Goal: Find specific page/section: Find specific page/section

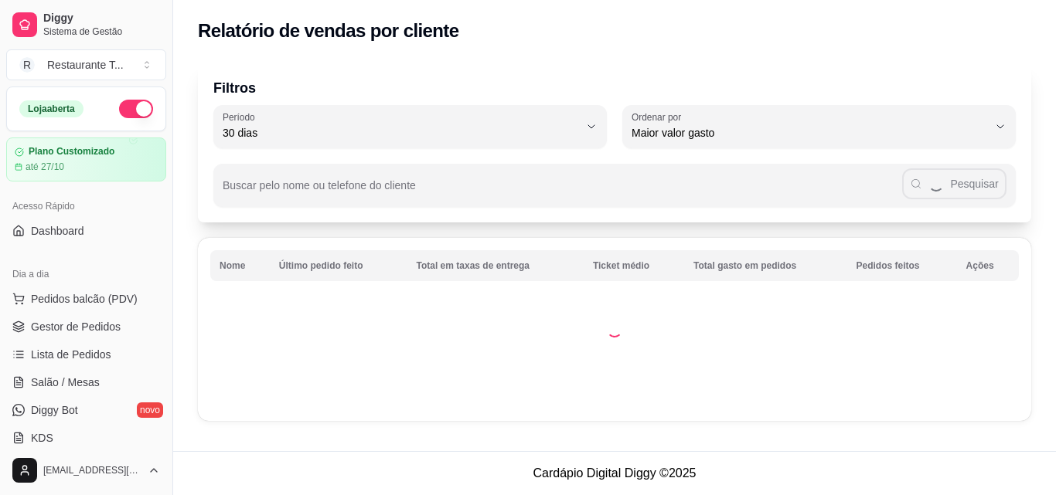
select select "30"
select select "HIGHEST_TOTAL_SPENT_WITH_ORDERS"
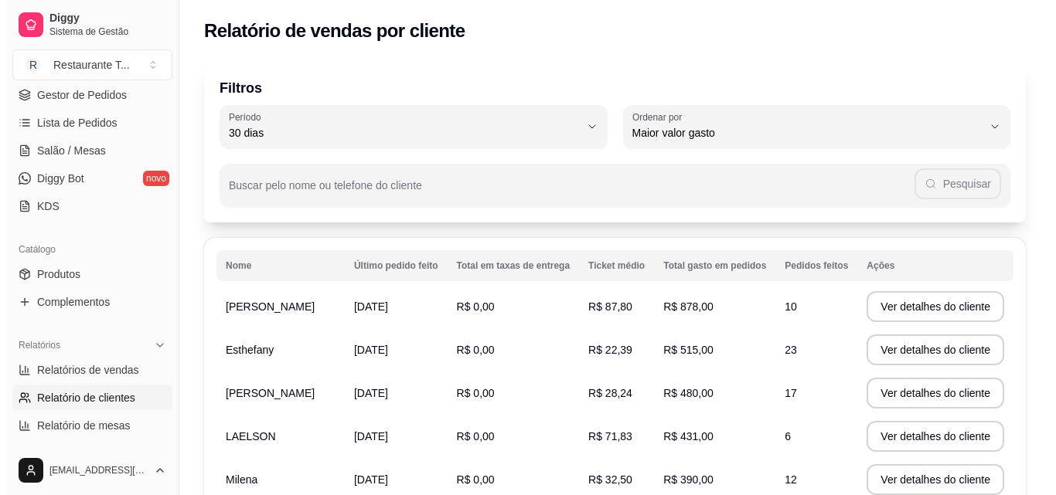
scroll to position [77, 0]
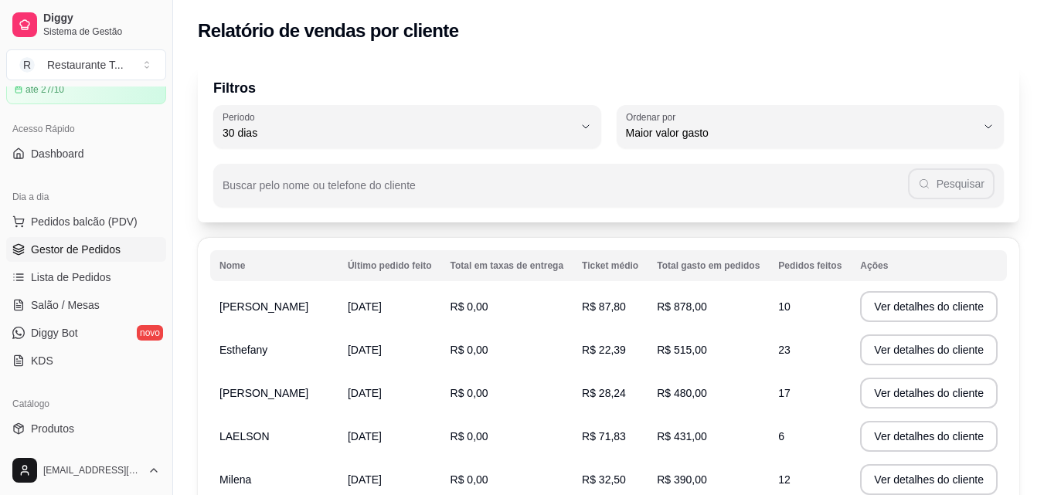
click at [97, 250] on span "Gestor de Pedidos" at bounding box center [76, 249] width 90 height 15
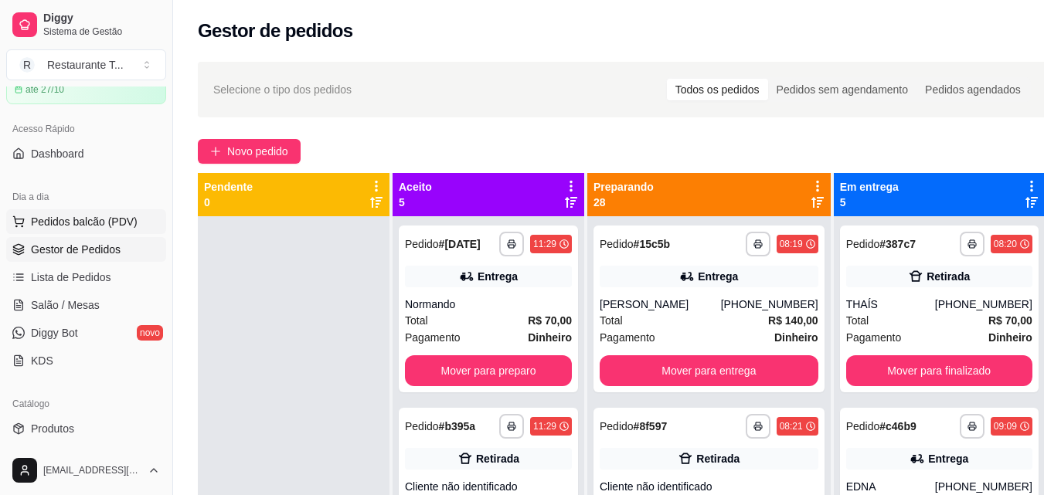
click at [90, 214] on span "Pedidos balcão (PDV)" at bounding box center [84, 221] width 107 height 15
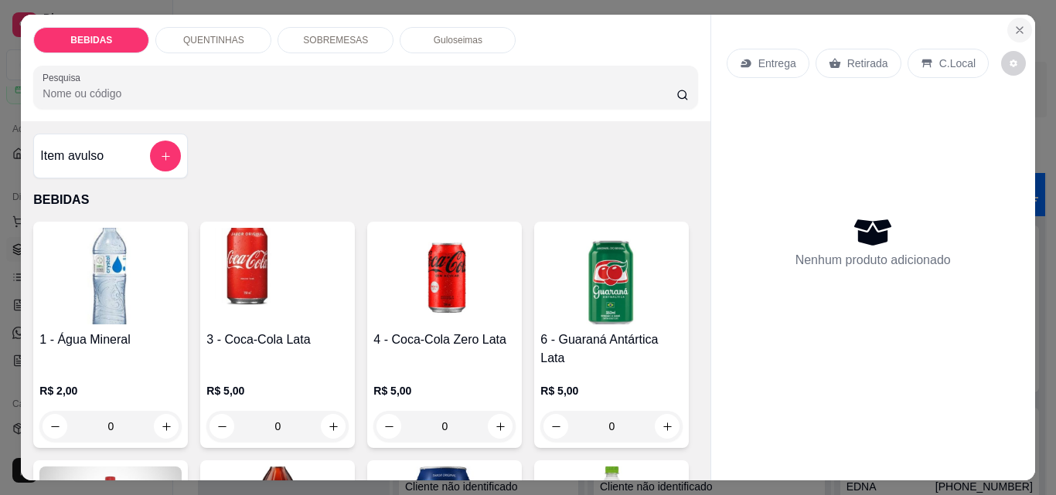
click at [1013, 24] on icon "Close" at bounding box center [1019, 30] width 12 height 12
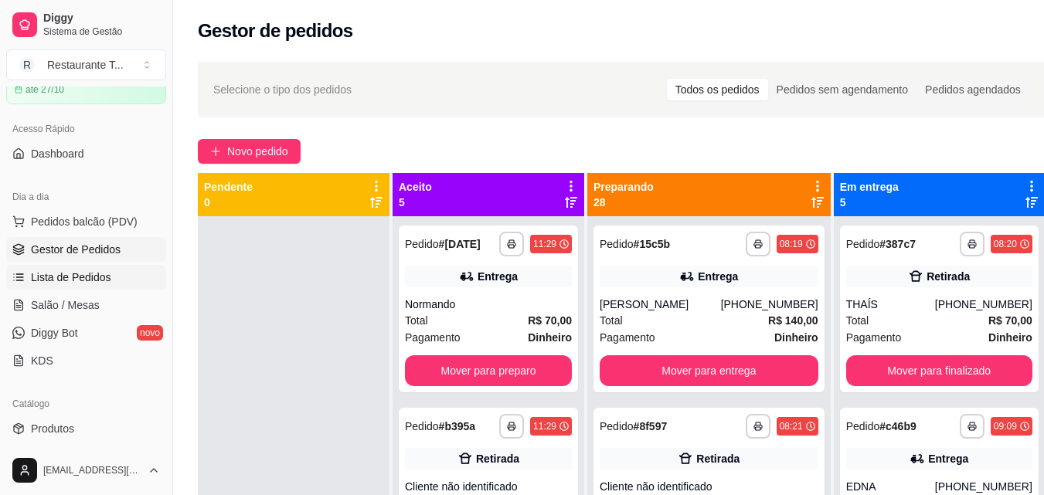
click at [64, 282] on span "Lista de Pedidos" at bounding box center [71, 277] width 80 height 15
